Goal: Task Accomplishment & Management: Manage account settings

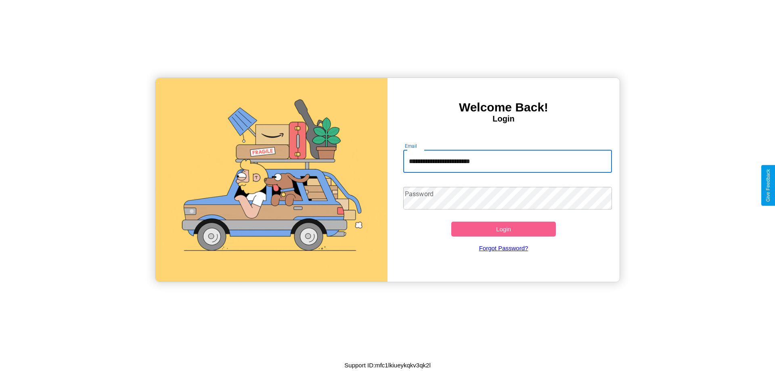
type input "**********"
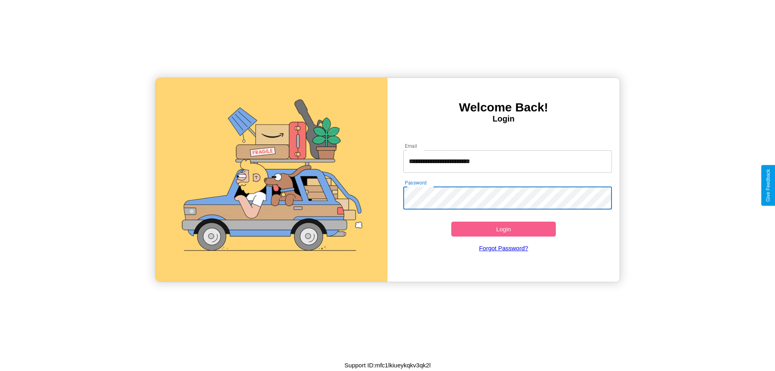
click at [503, 229] on button "Login" at bounding box center [503, 229] width 105 height 15
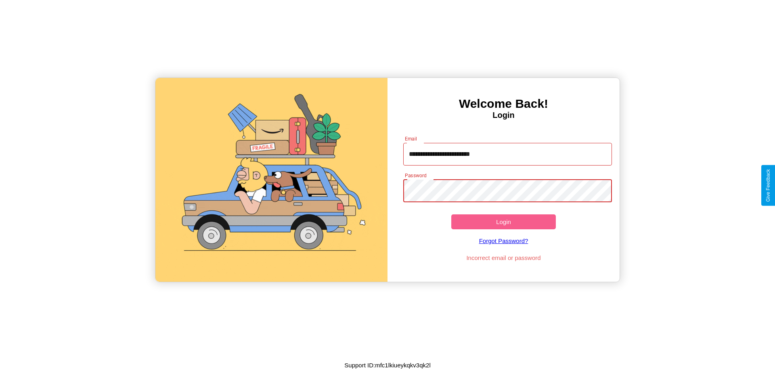
click at [503, 222] on button "Login" at bounding box center [503, 221] width 105 height 15
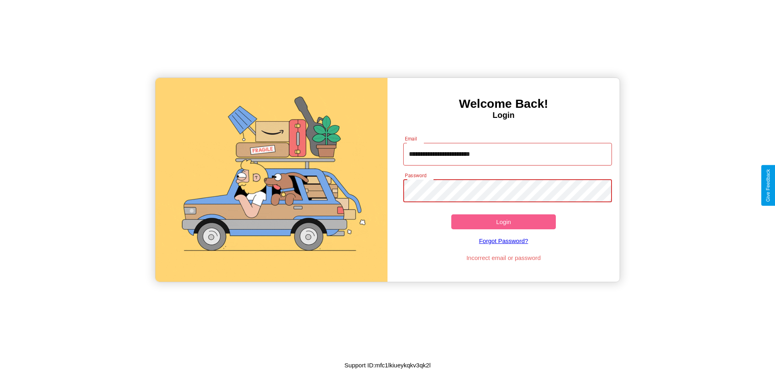
click at [503, 222] on button "Login" at bounding box center [503, 221] width 105 height 15
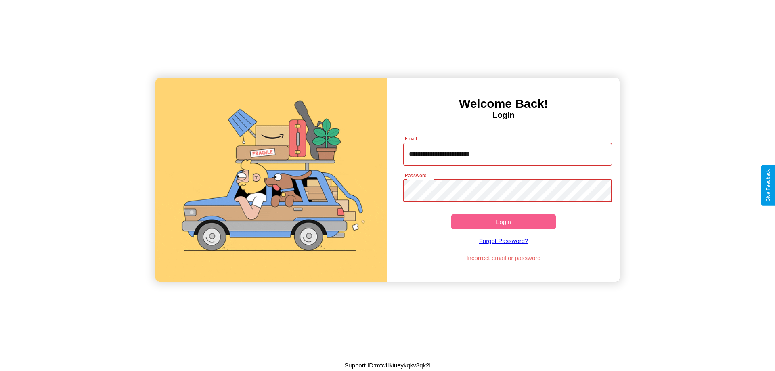
click at [503, 222] on button "Login" at bounding box center [503, 221] width 105 height 15
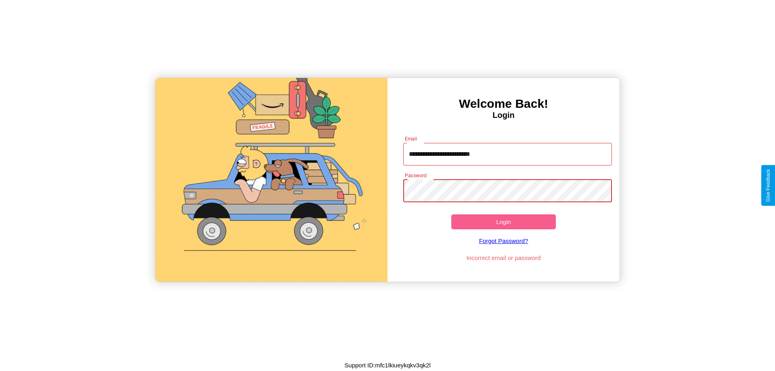
click at [503, 222] on button "Login" at bounding box center [503, 221] width 105 height 15
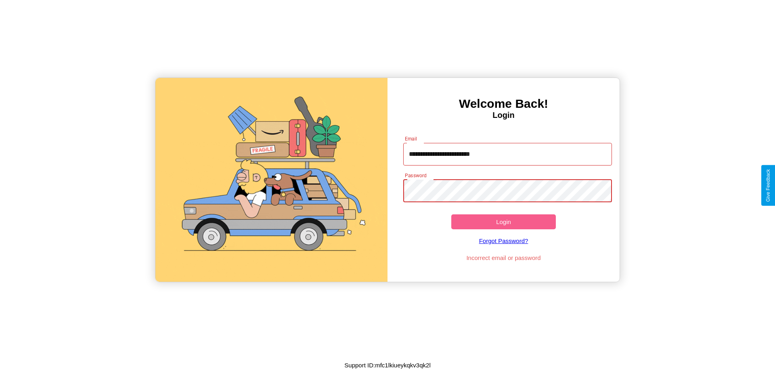
click at [503, 222] on button "Login" at bounding box center [503, 221] width 105 height 15
